Goal: Task Accomplishment & Management: Use online tool/utility

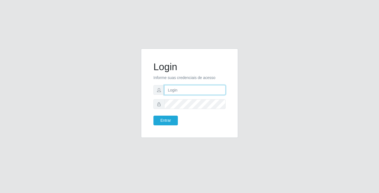
click at [219, 90] on input "text" at bounding box center [194, 90] width 61 height 10
type input "moises@bemais"
click at [154, 116] on button "Entrar" at bounding box center [166, 121] width 24 height 10
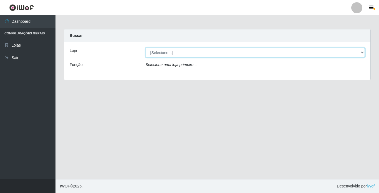
click at [242, 49] on select "[Selecione...] Bemais Supermercados - [GEOGRAPHIC_DATA]" at bounding box center [256, 53] width 220 height 10
select select "250"
click at [146, 48] on select "[Selecione...] Bemais Supermercados - [GEOGRAPHIC_DATA]" at bounding box center [256, 53] width 220 height 10
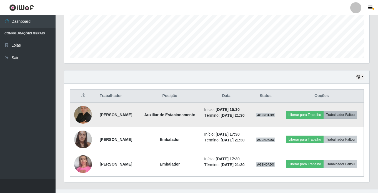
scroll to position [108, 0]
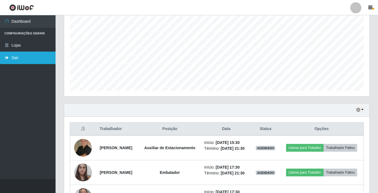
click at [23, 58] on link "Sair" at bounding box center [28, 58] width 56 height 12
